Goal: Task Accomplishment & Management: Manage account settings

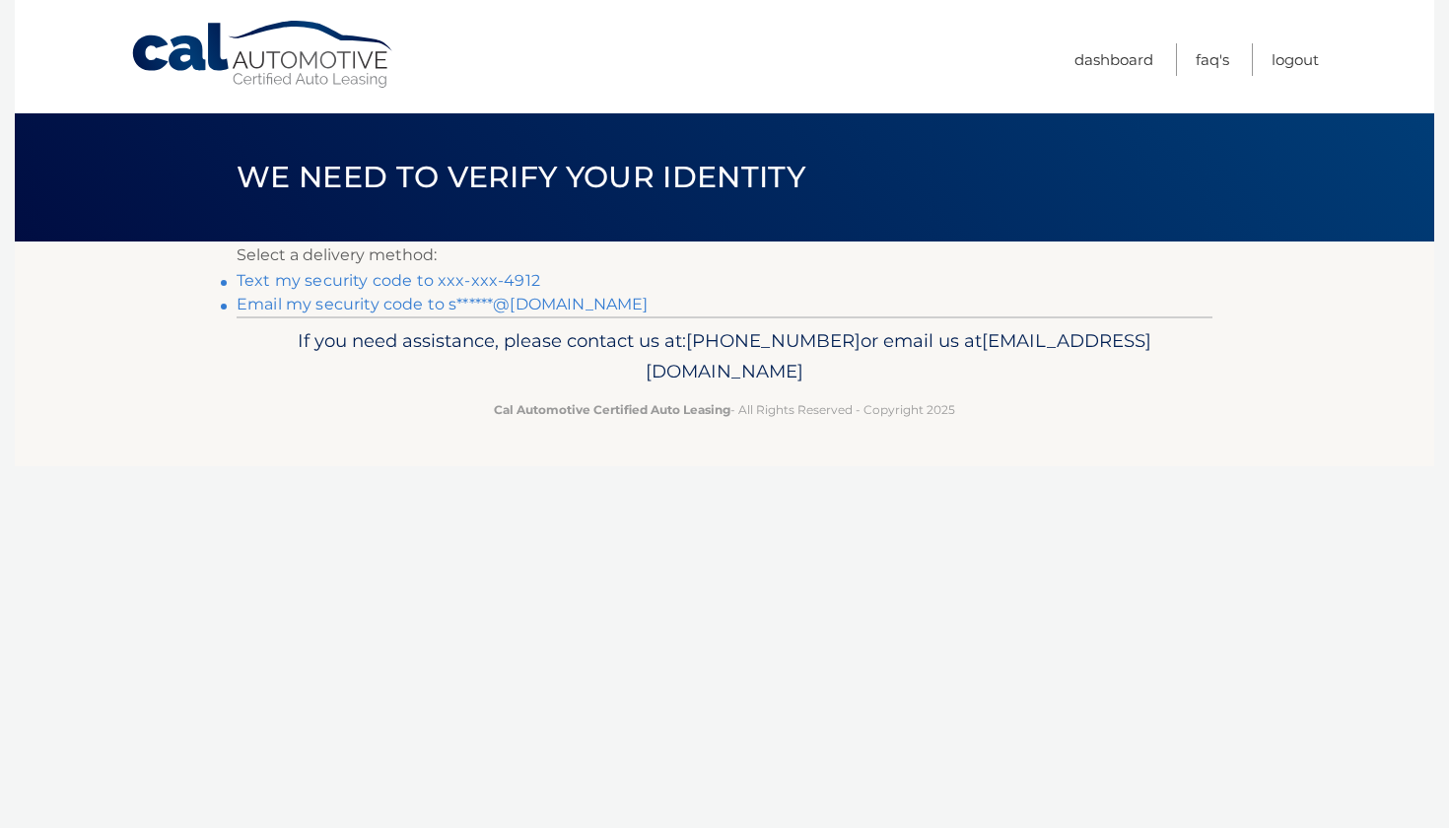
click at [424, 284] on link "Text my security code to xxx-xxx-4912" at bounding box center [389, 280] width 304 height 19
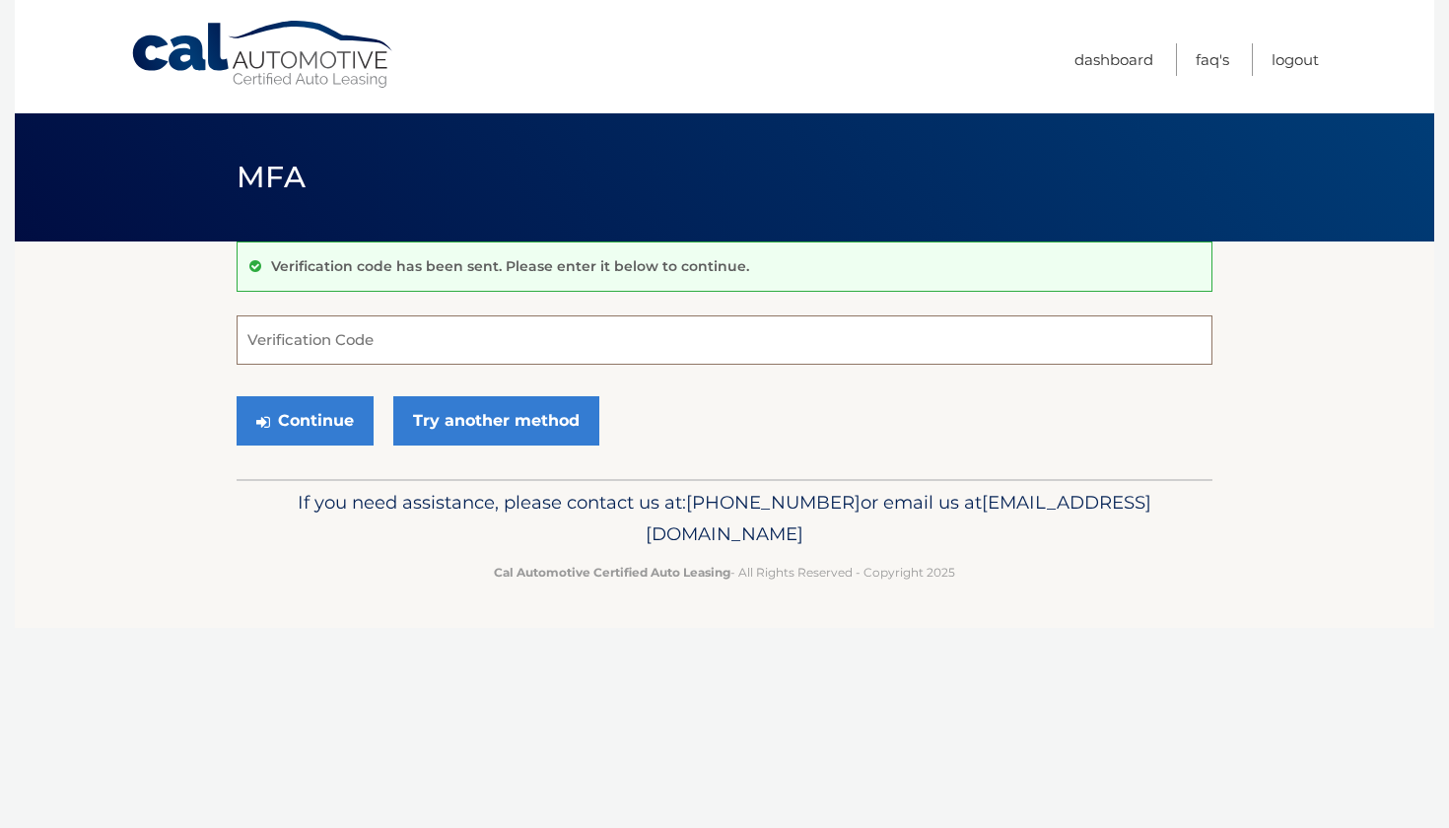
click at [302, 339] on input "Verification Code" at bounding box center [725, 339] width 976 height 49
type input "407804"
click at [309, 420] on button "Continue" at bounding box center [305, 420] width 137 height 49
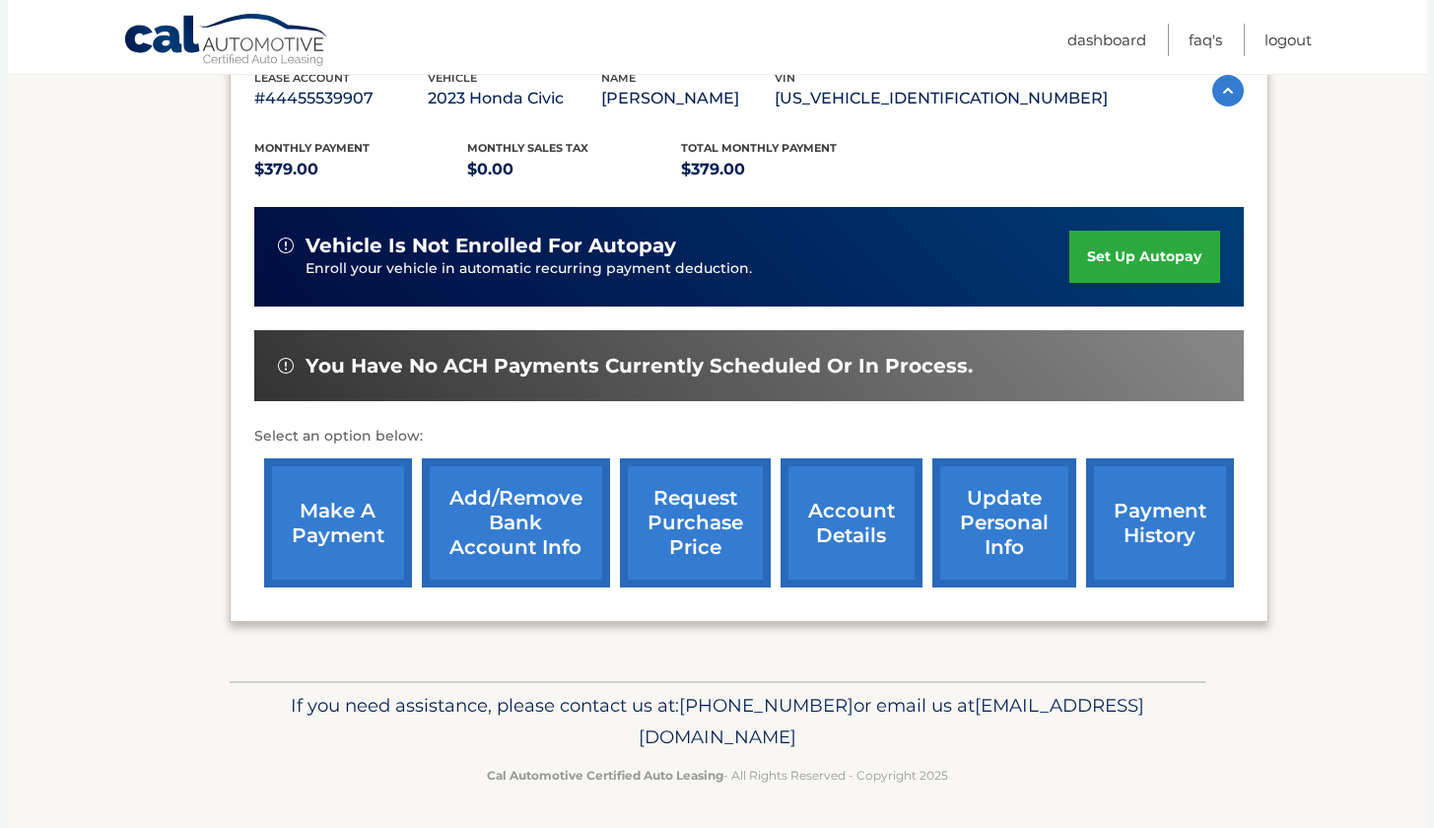
scroll to position [362, 0]
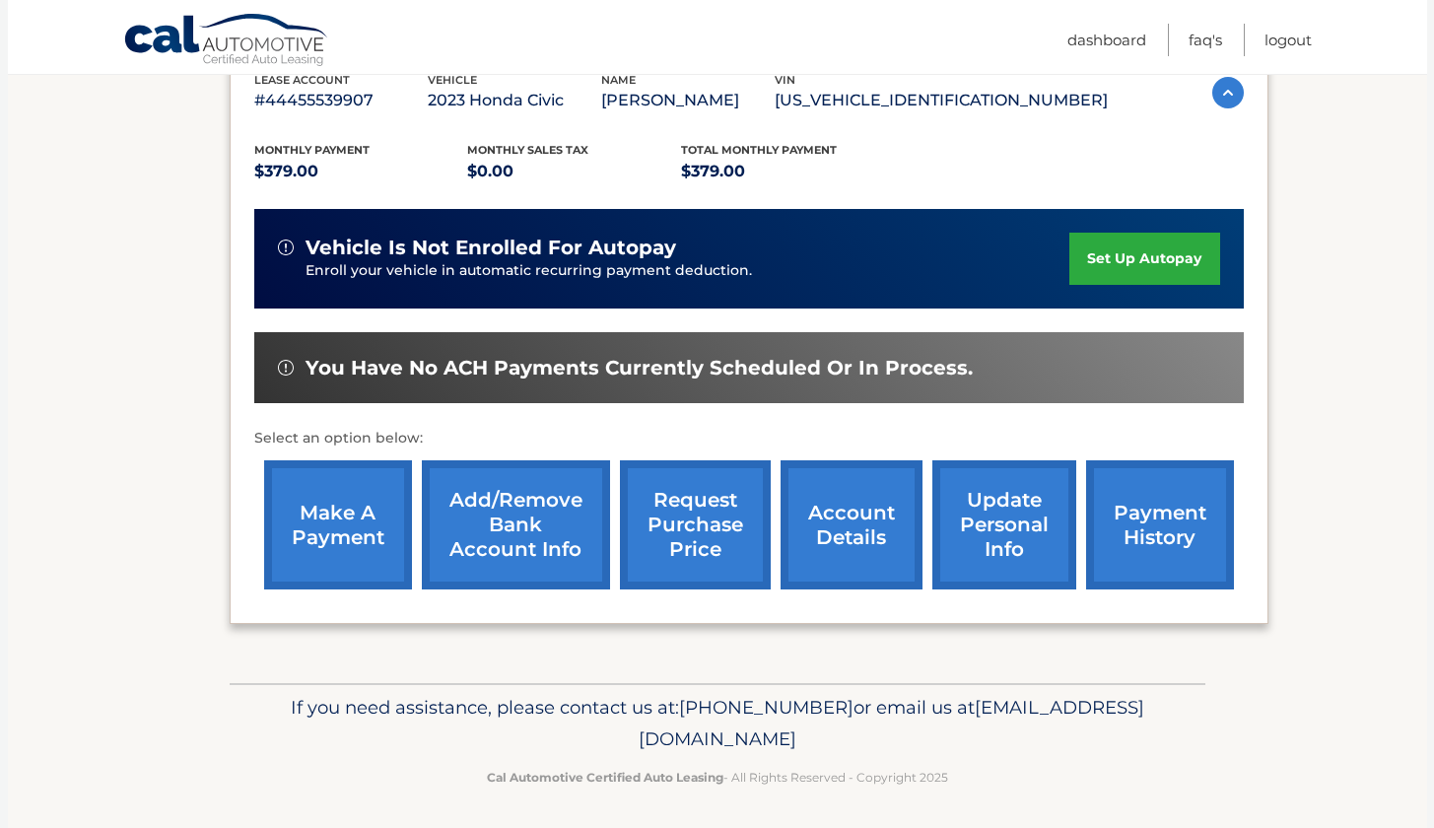
click at [334, 524] on link "make a payment" at bounding box center [338, 524] width 148 height 129
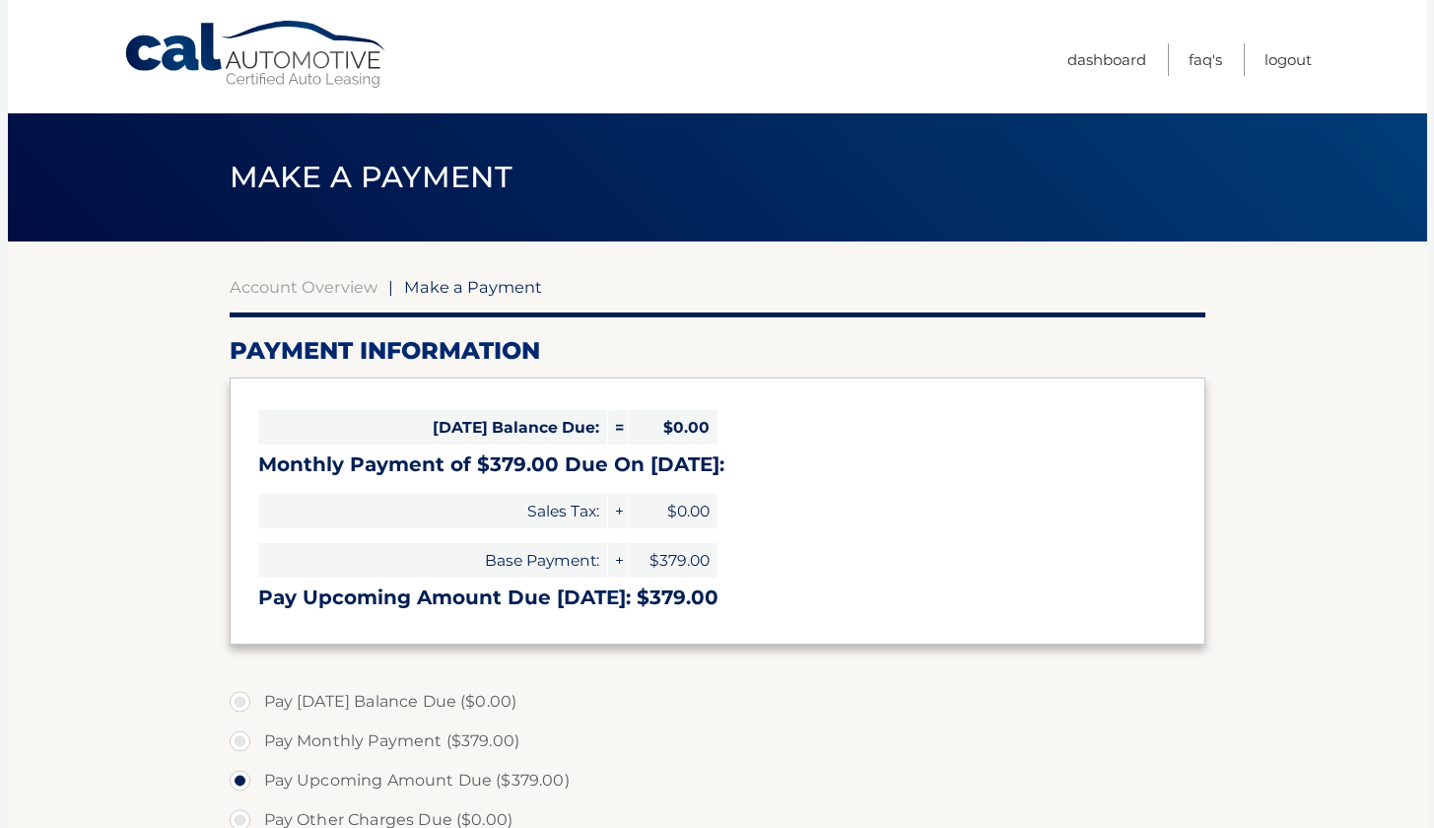
select select "NmRmZjY1MTEtYWYyNC00YzU4LThiYjItZTFlODc5OWY1MWJi"
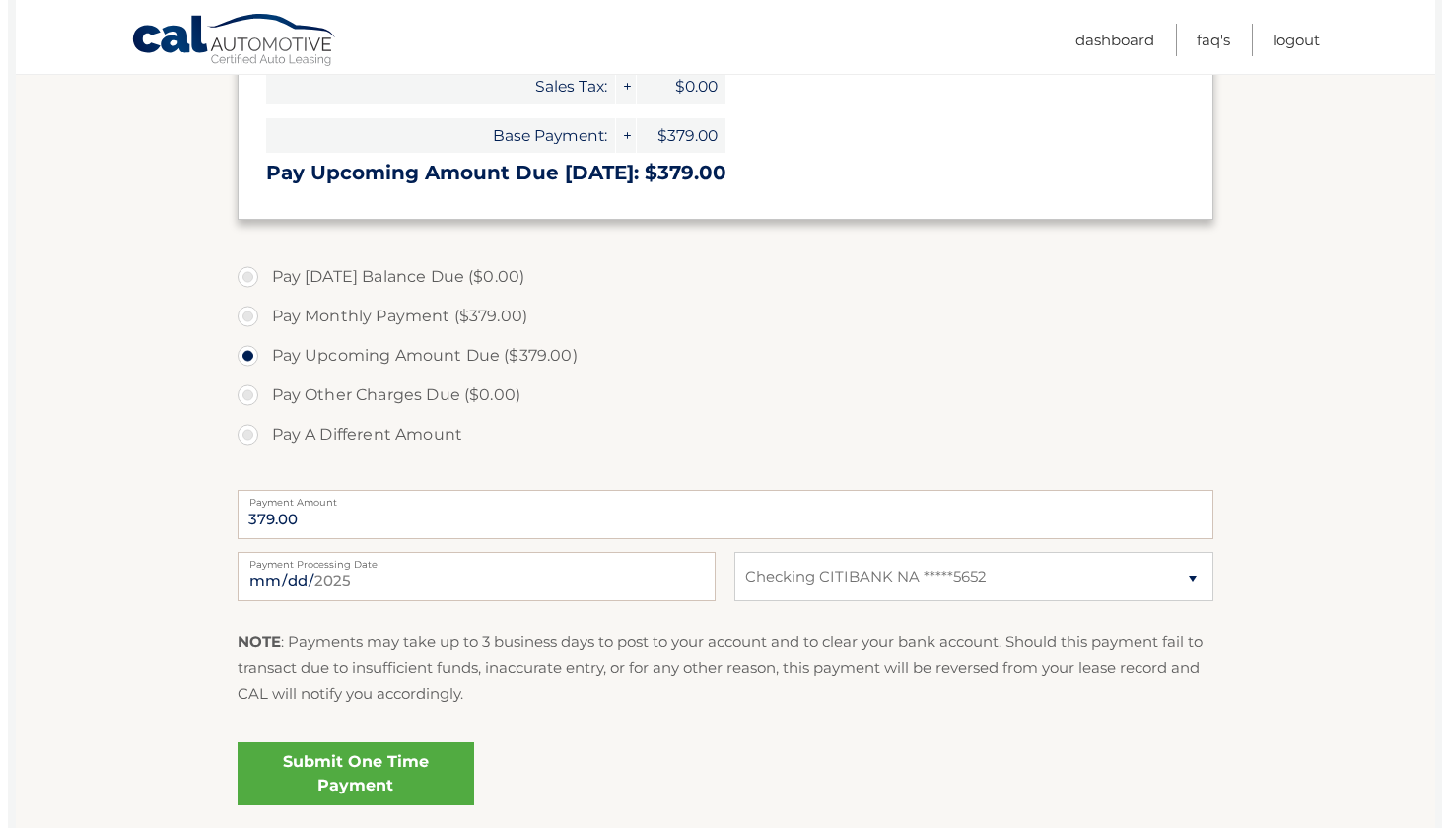
scroll to position [426, 0]
click at [333, 779] on link "Submit One Time Payment" at bounding box center [348, 772] width 237 height 63
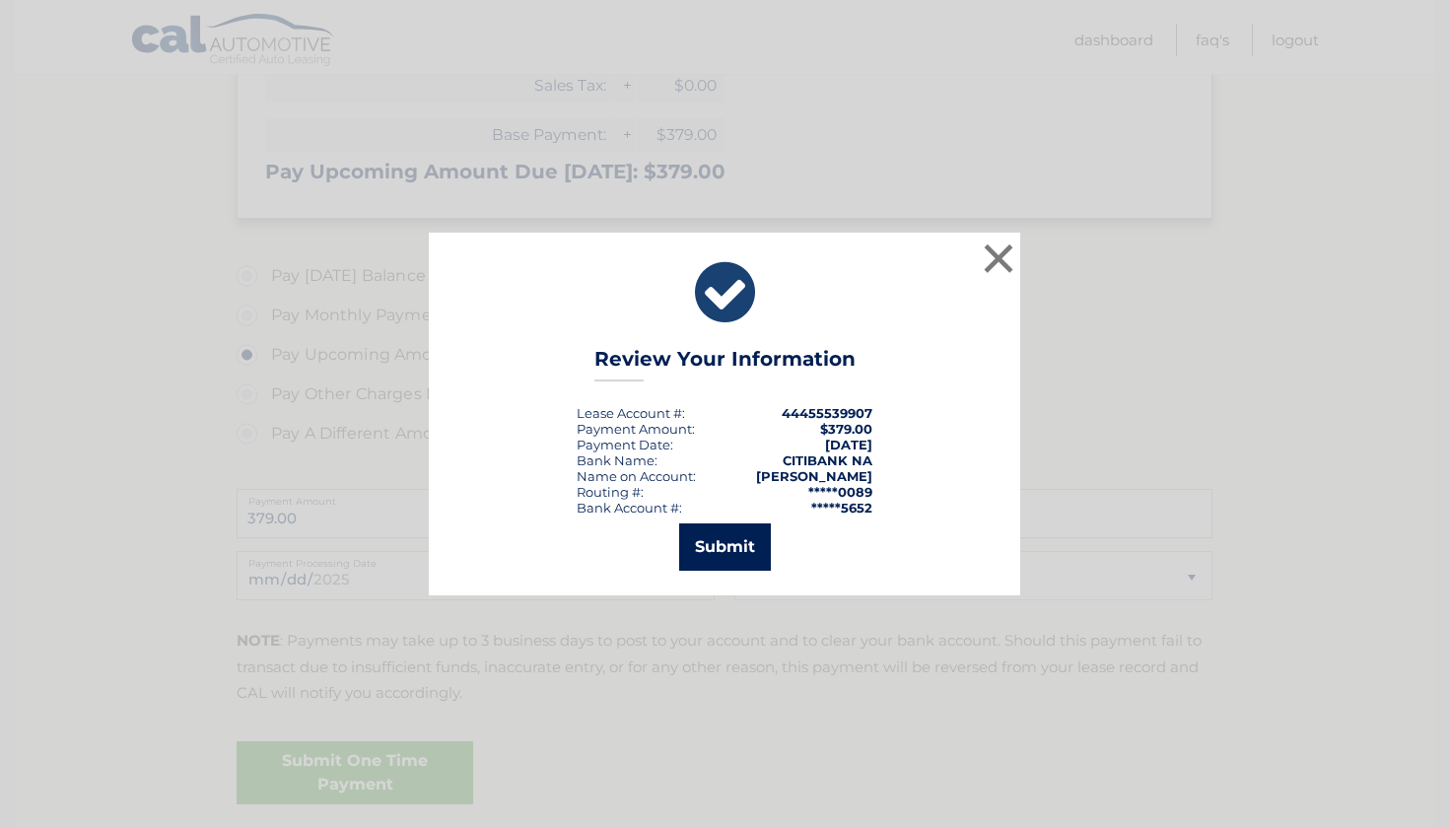
click at [742, 536] on button "Submit" at bounding box center [725, 547] width 92 height 47
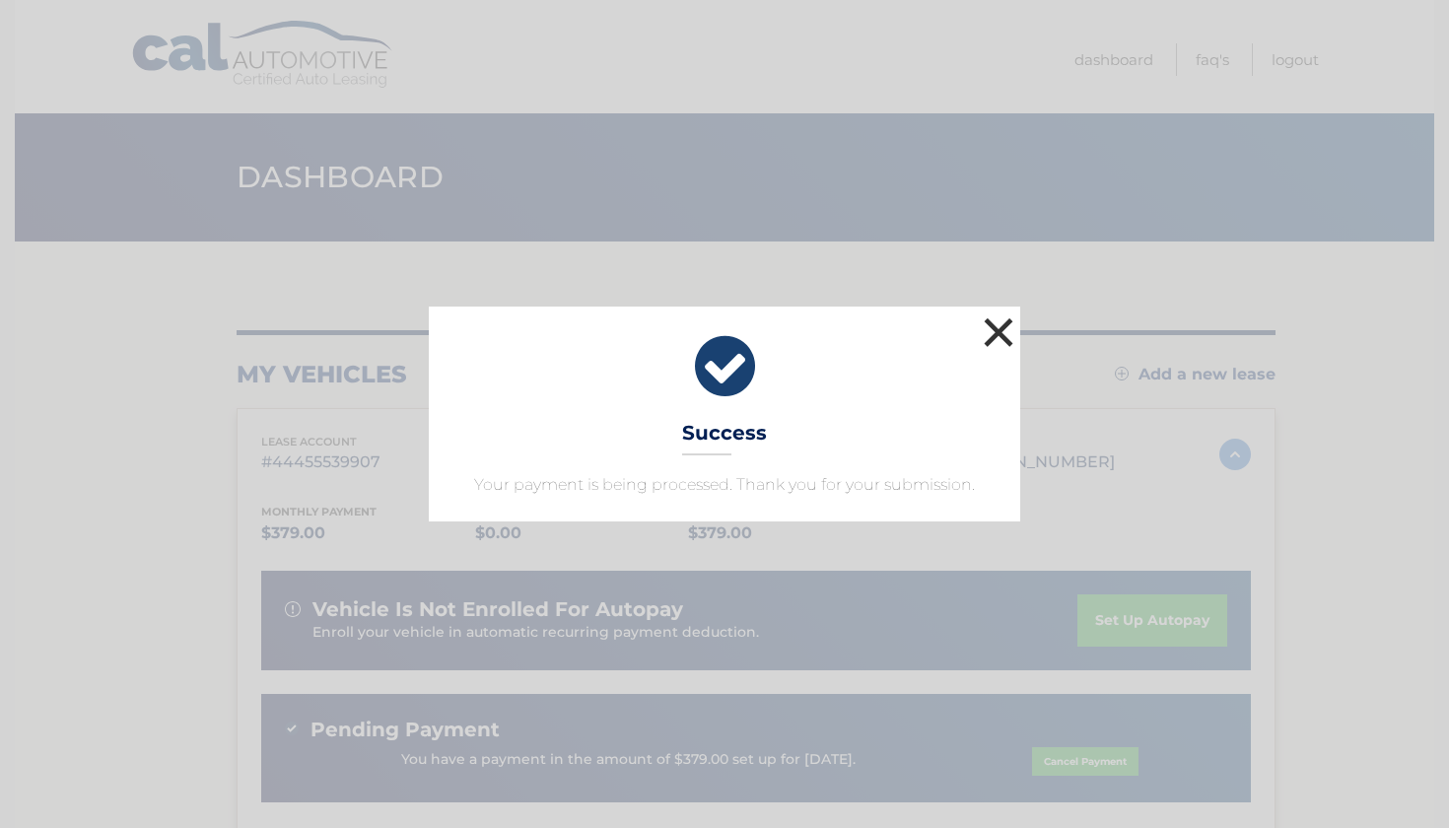
click at [997, 325] on button "×" at bounding box center [998, 332] width 39 height 39
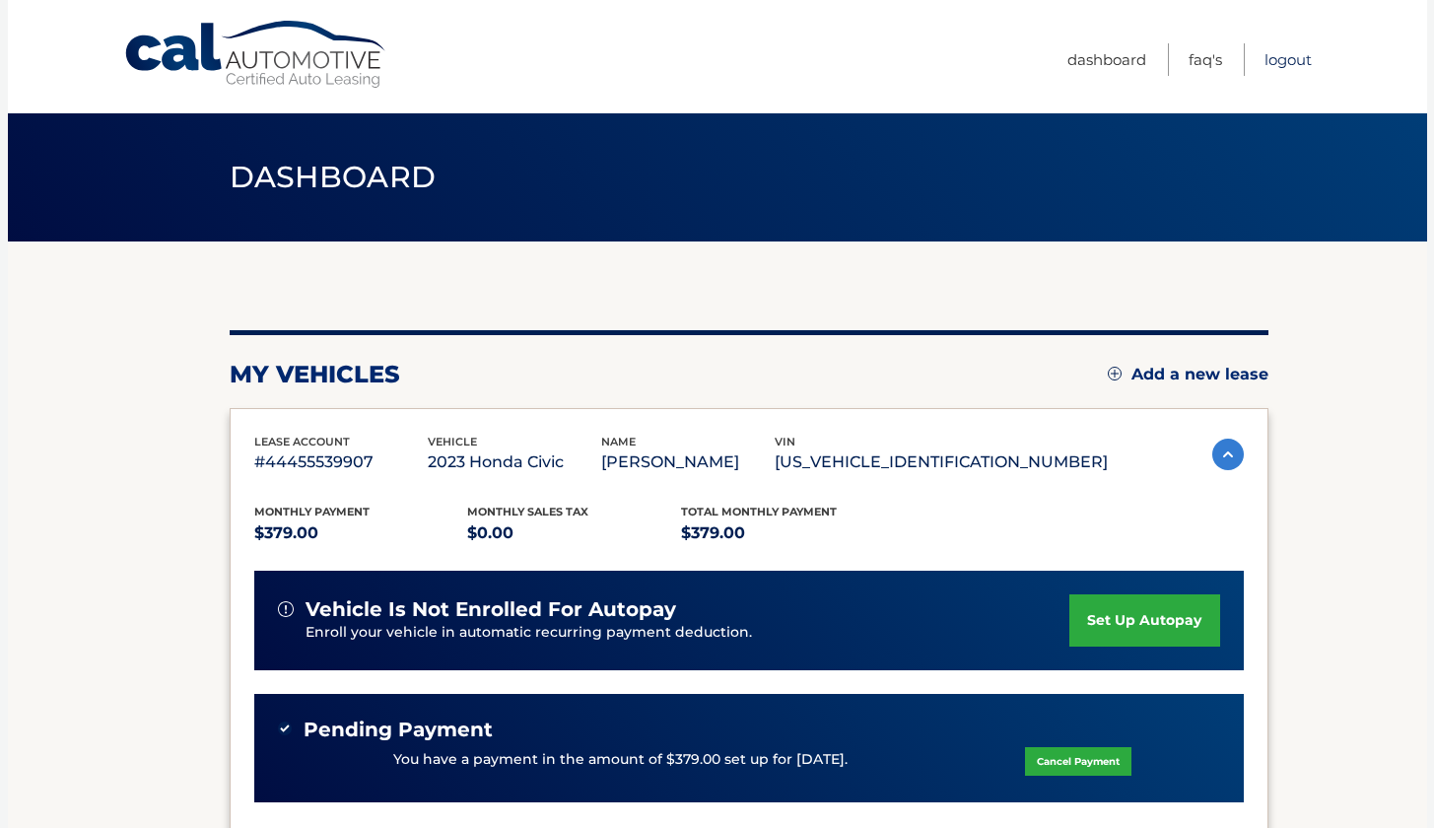
click at [1289, 61] on link "Logout" at bounding box center [1288, 59] width 47 height 33
